Goal: Information Seeking & Learning: Learn about a topic

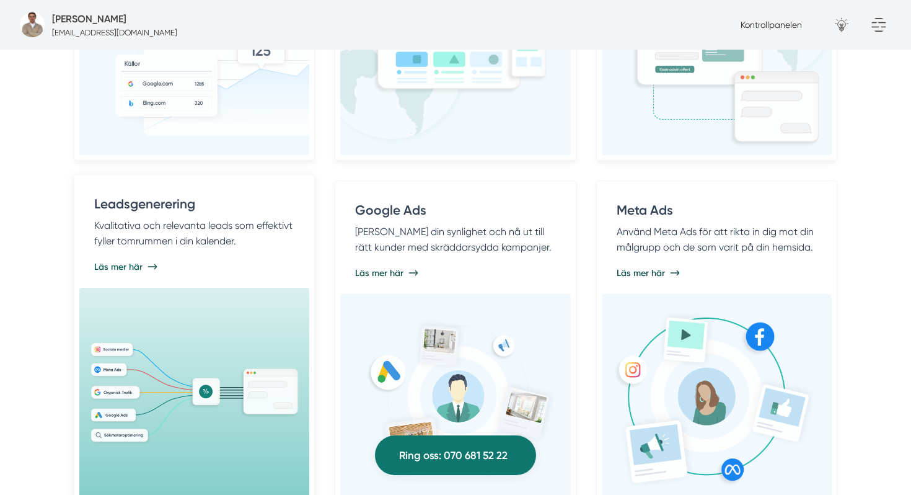
scroll to position [964, 0]
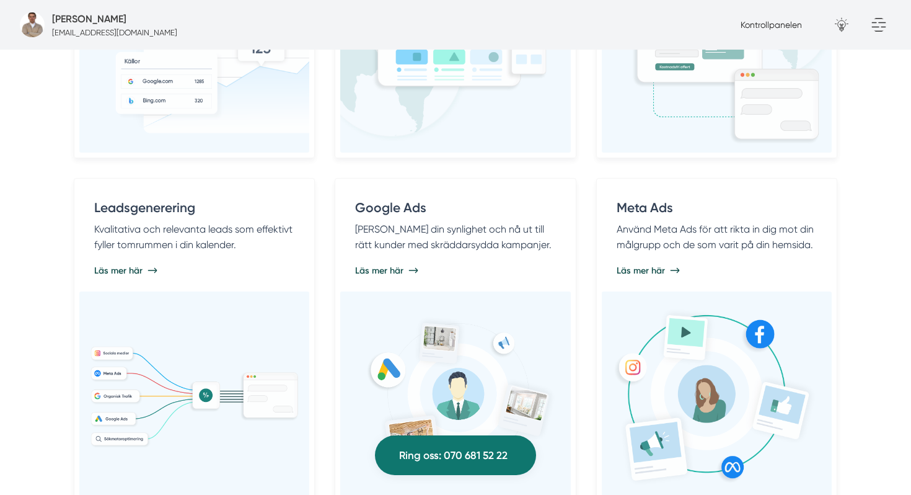
click at [582, 174] on div "Sökmotoroptimering Öka din hemsidas organiska trafik med sökmotoroptimering (SE…" at bounding box center [456, 168] width 764 height 680
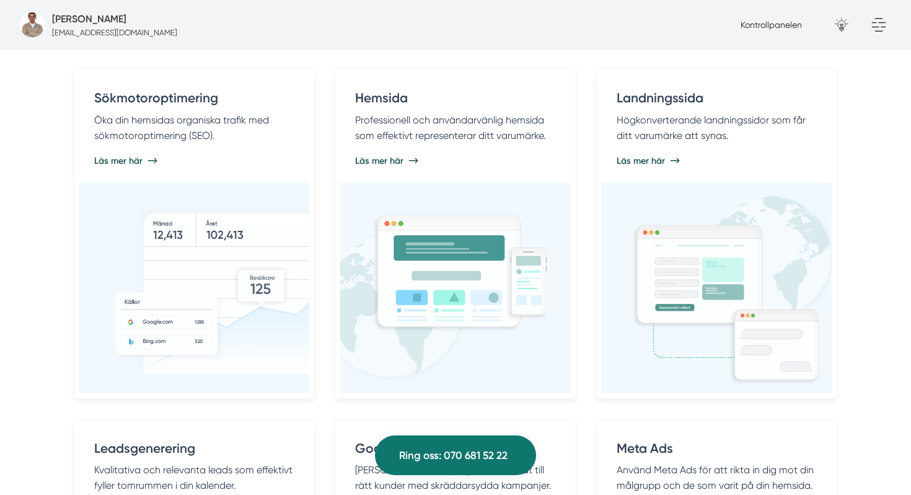
scroll to position [727, 0]
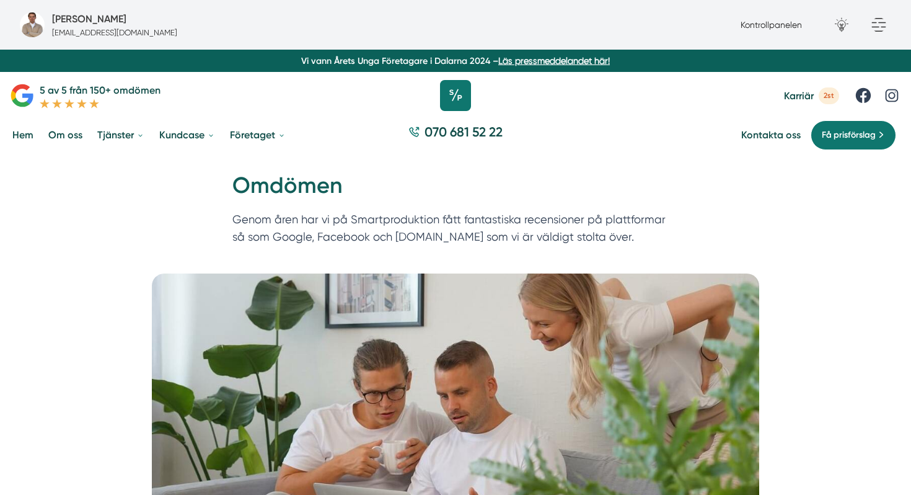
click at [452, 98] on icon at bounding box center [455, 95] width 31 height 31
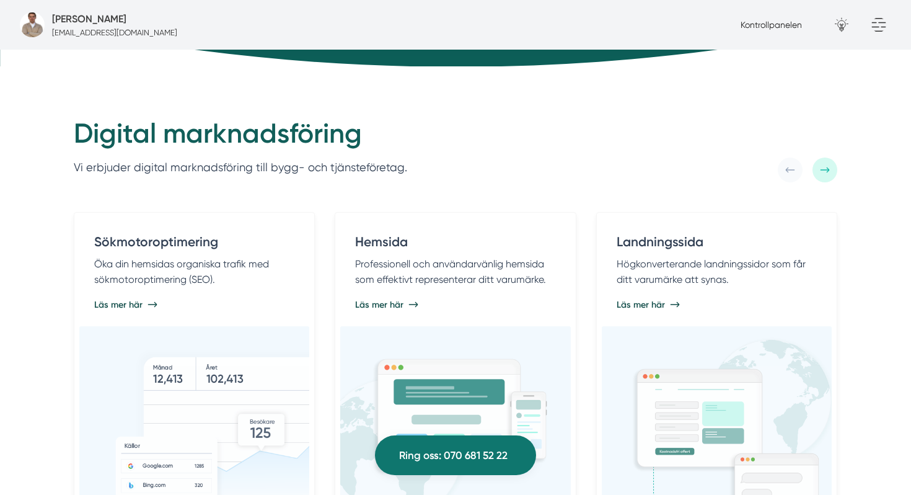
scroll to position [680, 0]
